Goal: Book appointment/travel/reservation

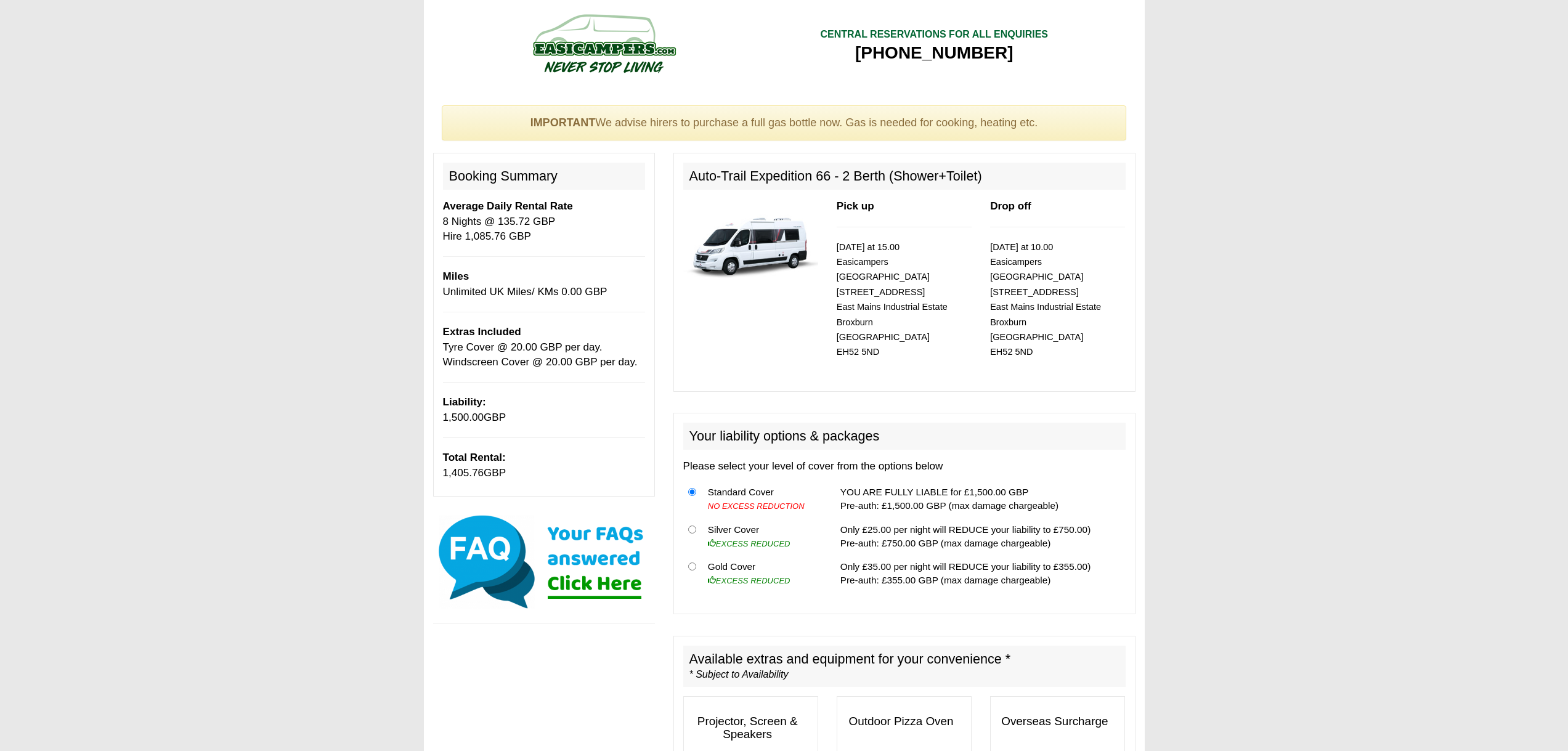
select select "Tyre Cover @ 20.00 GBP per day."
select select "Windscreen Cover @ 20.00 GBP per day."
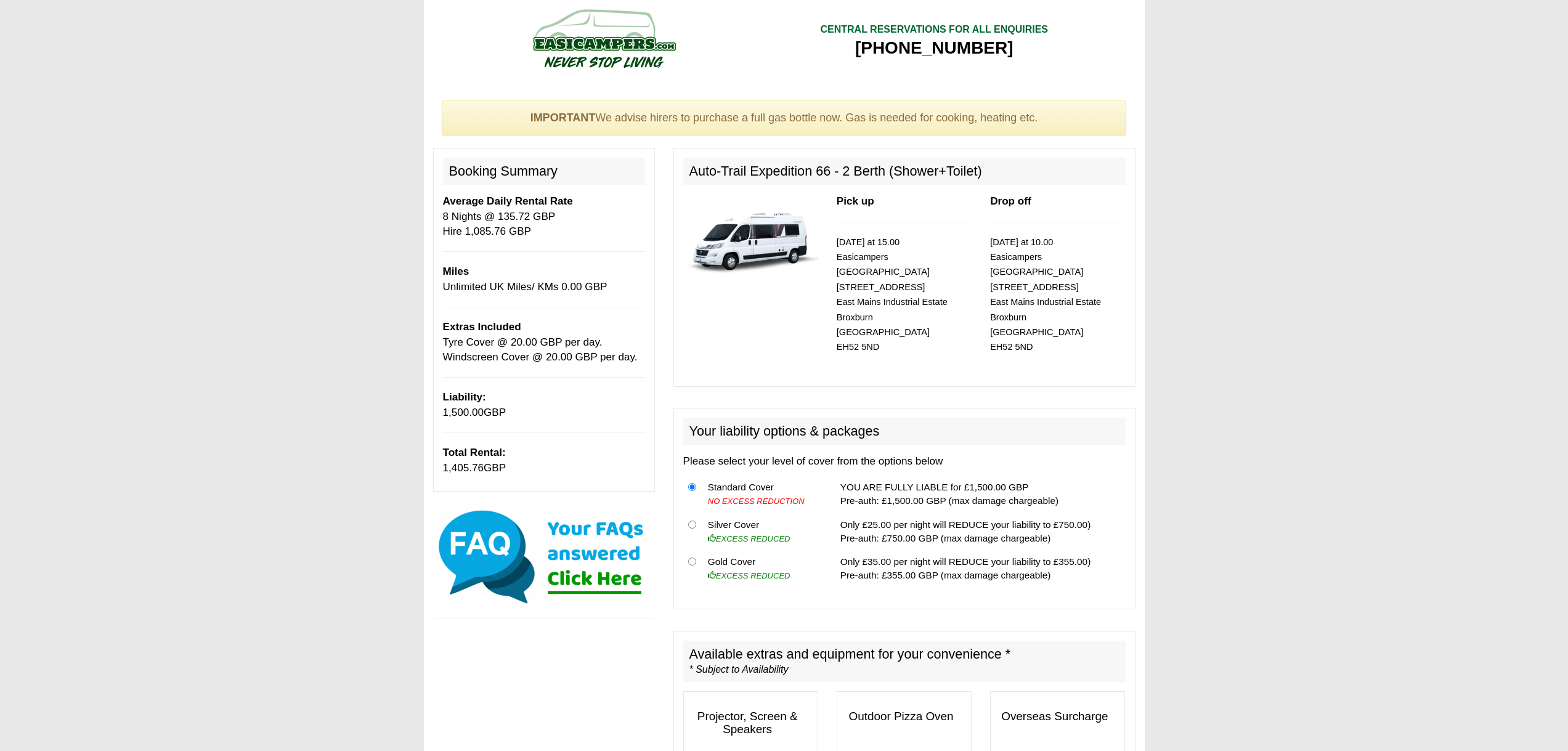
scroll to position [13, 0]
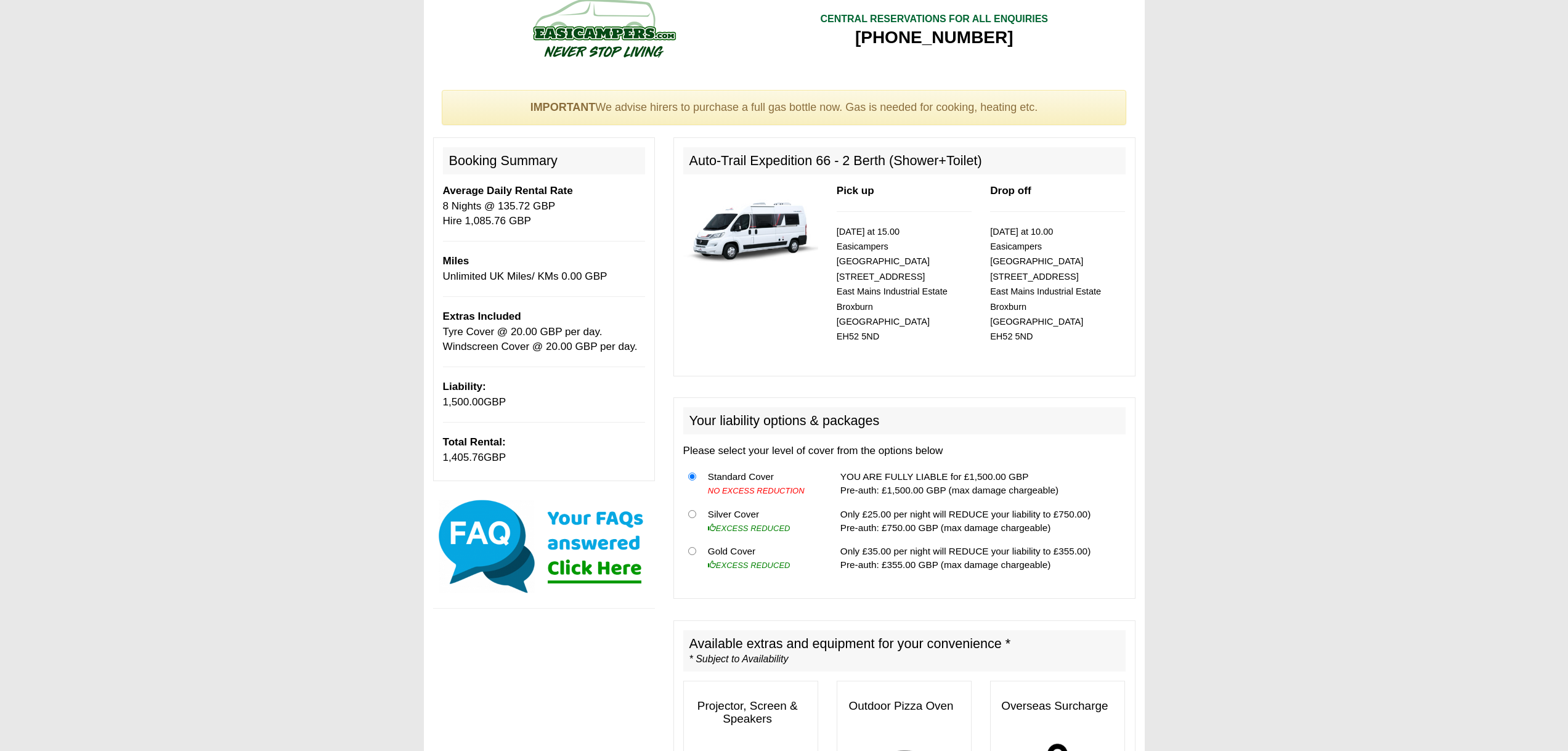
scroll to position [23, 0]
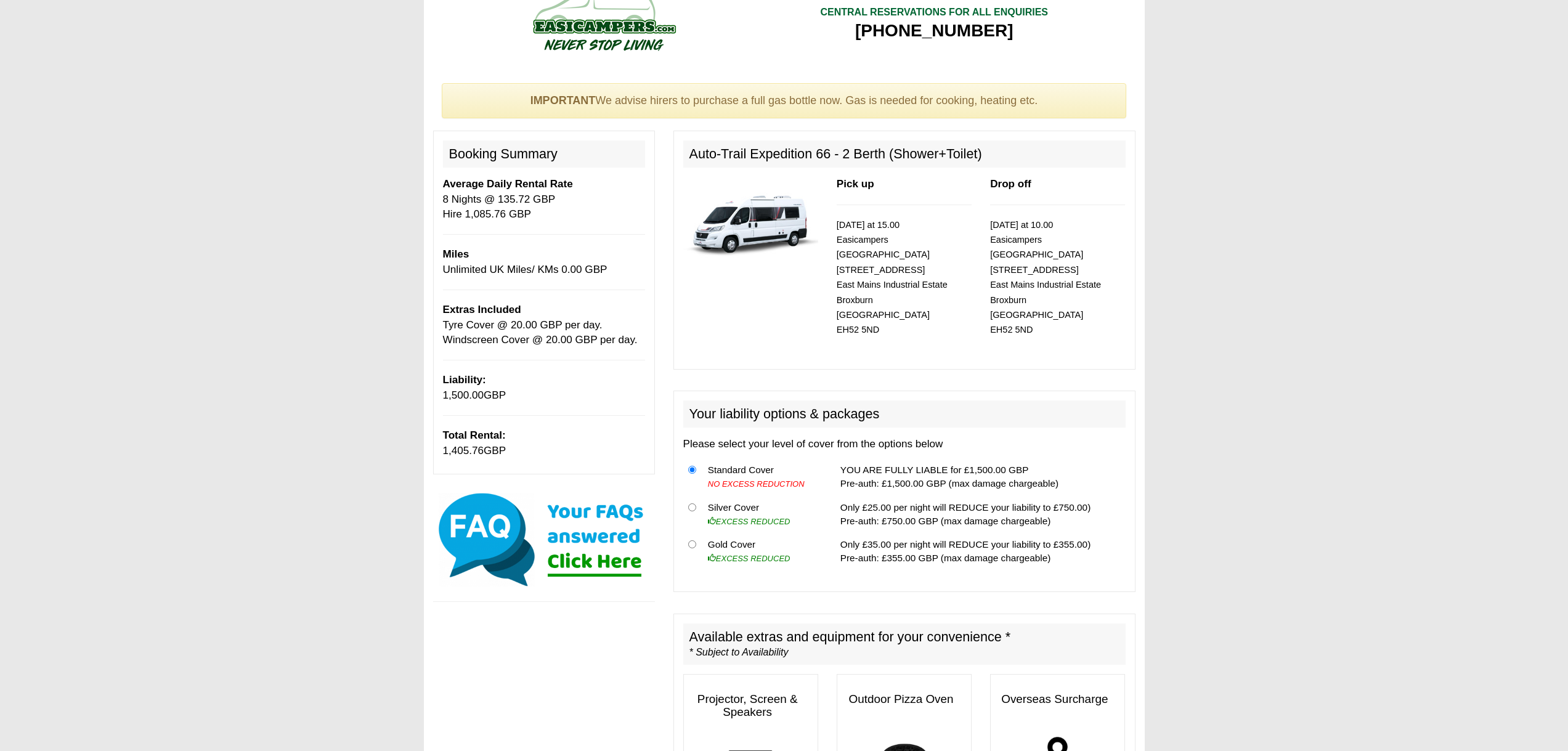
drag, startPoint x: 693, startPoint y: 402, endPoint x: 768, endPoint y: 398, distance: 75.1
click at [768, 400] on h2 "Your liability options & packages" at bounding box center [904, 413] width 442 height 27
drag, startPoint x: 690, startPoint y: 399, endPoint x: 1084, endPoint y: 556, distance: 424.1
click at [1084, 556] on div "Your liability options & packages Please select your level of cover from the op…" at bounding box center [905, 491] width 462 height 201
copy div "Your liability options & packages Please select your level of cover from the op…"
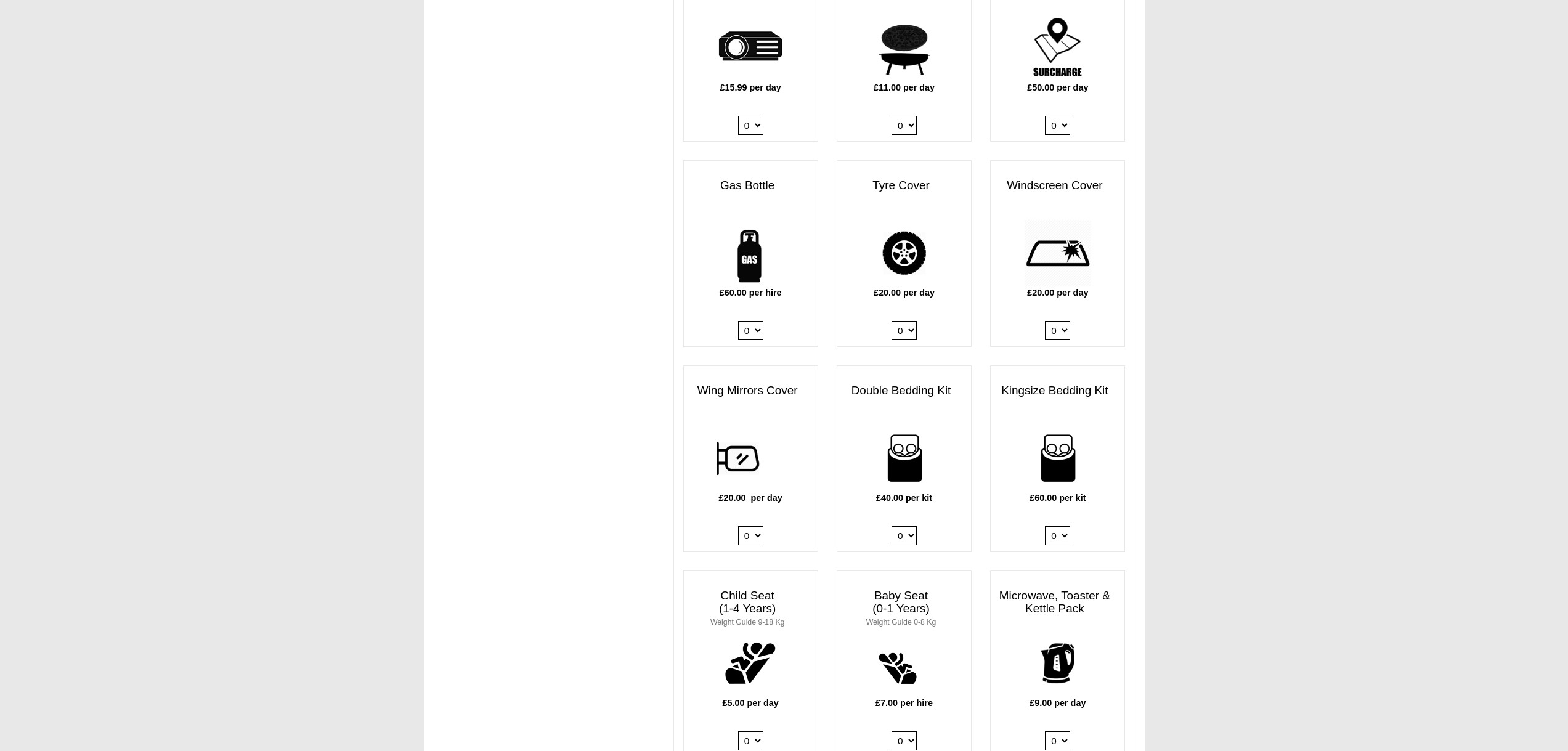
scroll to position [706, 0]
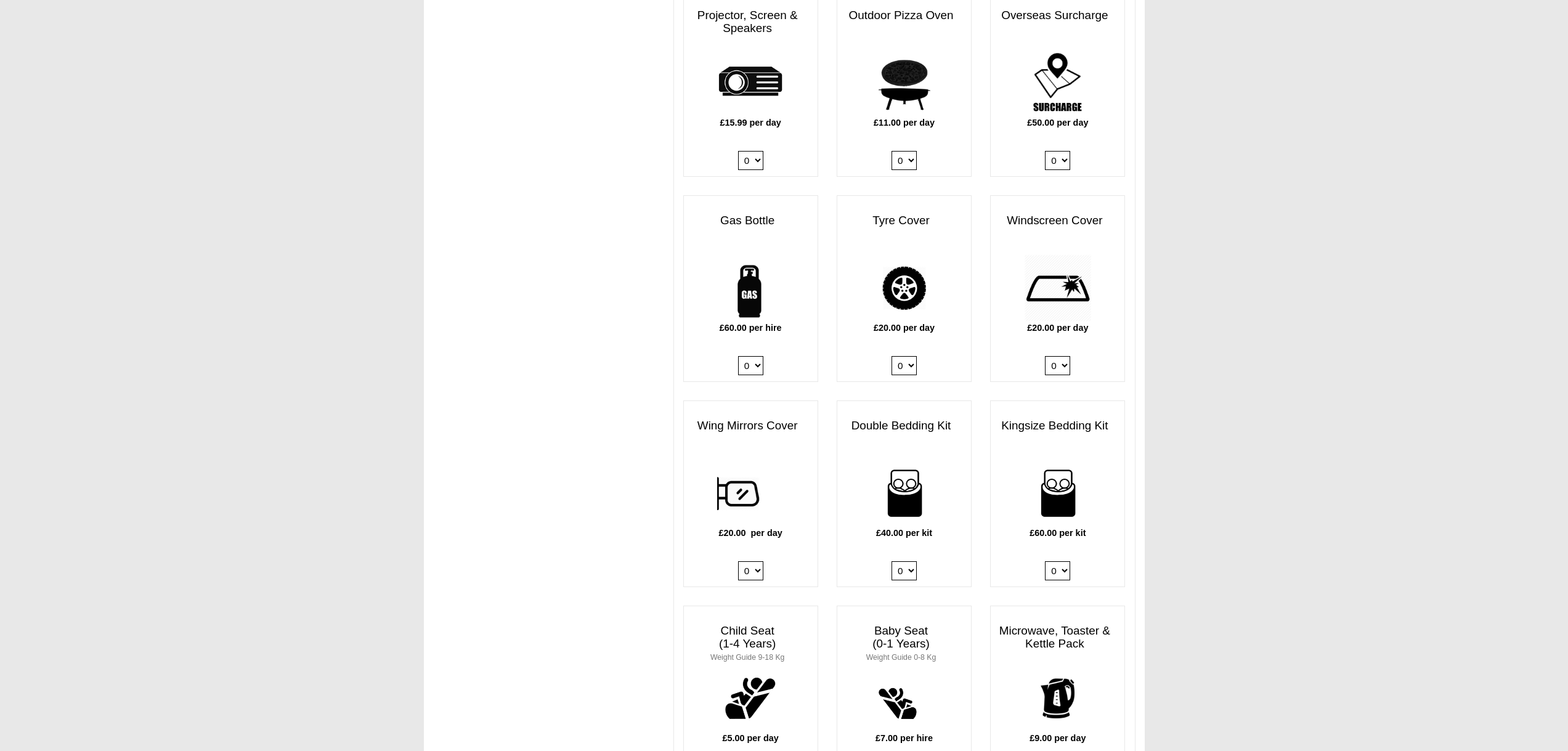
click at [908, 561] on select "0 1 2 3 4" at bounding box center [904, 570] width 25 height 19
drag, startPoint x: 852, startPoint y: 412, endPoint x: 957, endPoint y: 412, distance: 105.0
click at [957, 413] on h3 "Double Bedding Kit" at bounding box center [904, 425] width 134 height 25
copy h3 "Double Bedding Kit"
